Goal: Entertainment & Leisure: Consume media (video, audio)

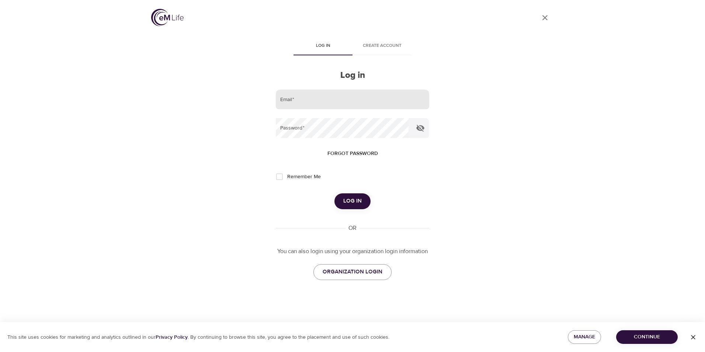
click at [322, 104] on input "email" at bounding box center [352, 100] width 153 height 20
type input "[EMAIL_ADDRESS][DOMAIN_NAME]"
click at [335, 193] on button "Log in" at bounding box center [353, 200] width 36 height 15
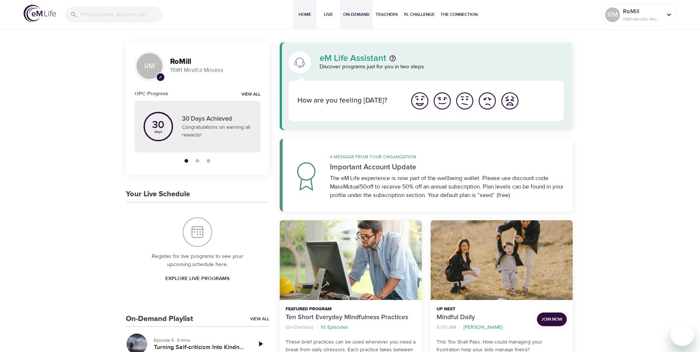
click at [358, 15] on span "On-Demand" at bounding box center [356, 15] width 27 height 8
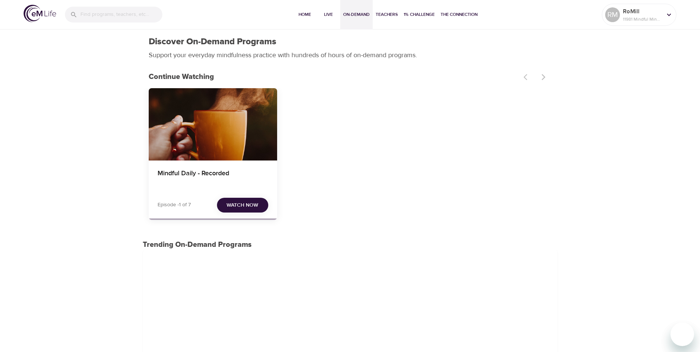
click at [248, 203] on span "Watch Now" at bounding box center [242, 205] width 32 height 9
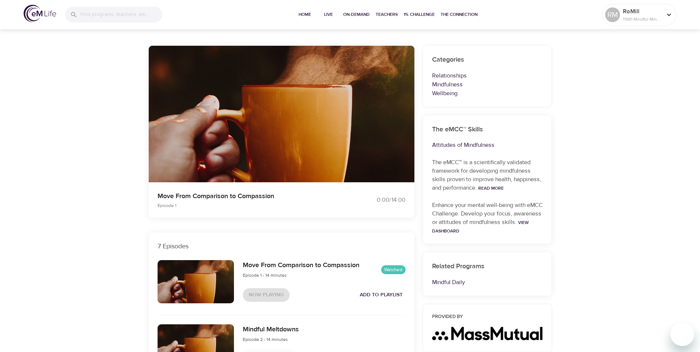
scroll to position [111, 0]
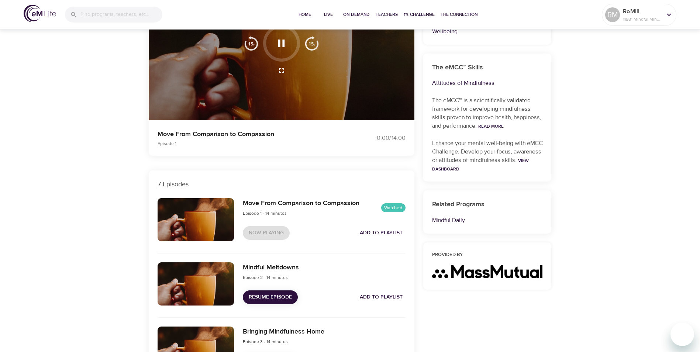
click at [280, 39] on icon "button" at bounding box center [281, 43] width 13 height 13
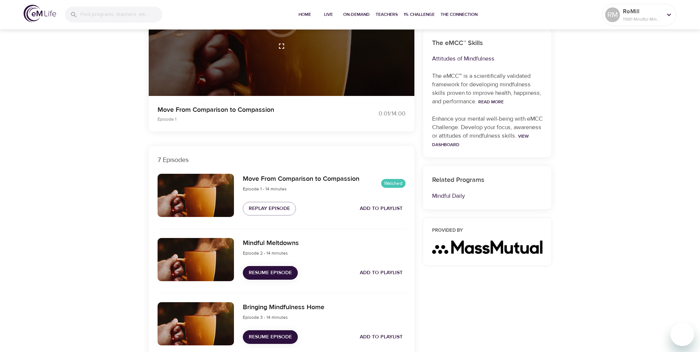
scroll to position [148, 0]
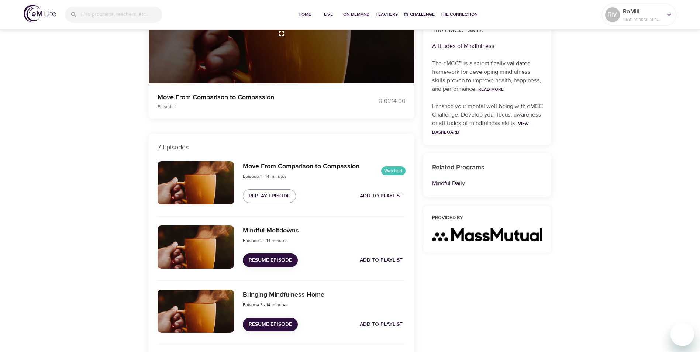
click at [270, 260] on span "Resume Episode" at bounding box center [270, 260] width 43 height 9
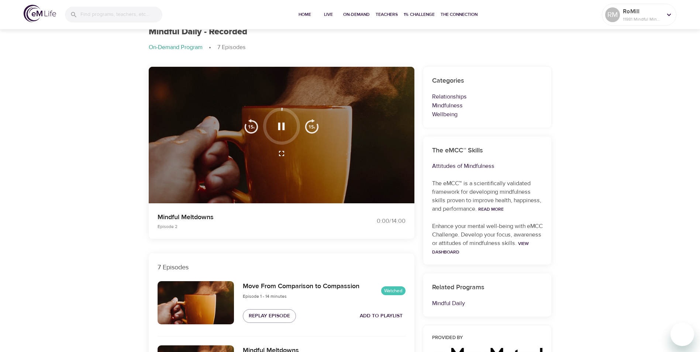
scroll to position [0, 0]
